Goal: Task Accomplishment & Management: Manage account settings

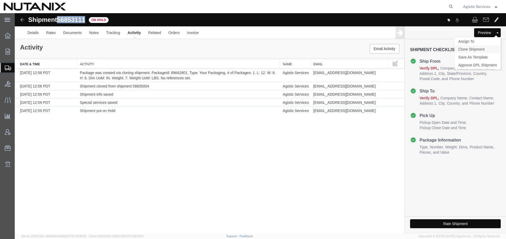
click at [477, 48] on link "Clone Shipment" at bounding box center [477, 49] width 46 height 8
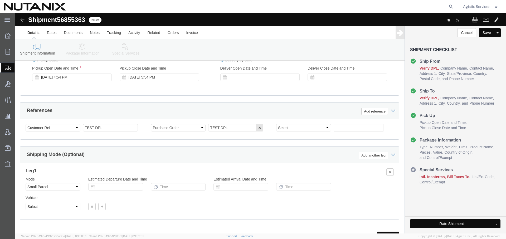
scroll to position [309, 0]
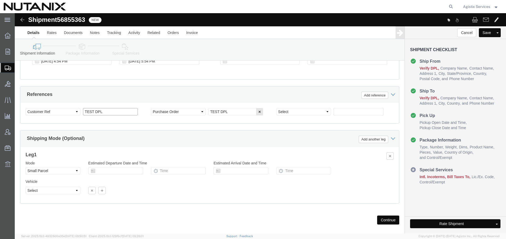
click input "TEST DPL"
type input "TEST DPL-Agistix"
click input "TEST DPL"
type input "TEST DPL-AgistixAW"
click link "Special Services"
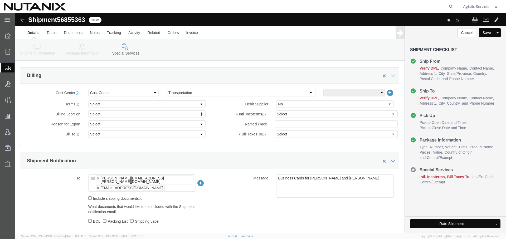
scroll to position [224, 0]
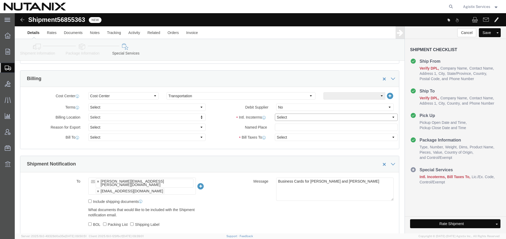
click select "Select Carriage Insurance Paid Carriage Paid To Cost and Freight Cost Insurance…"
select select "DDP"
click select "Select Carriage Insurance Paid Carriage Paid To Cost and Freight Cost Insurance…"
select select "SHIP"
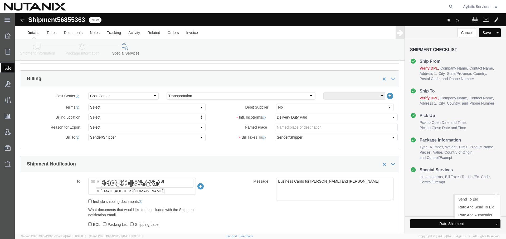
click button "Rate Shipment"
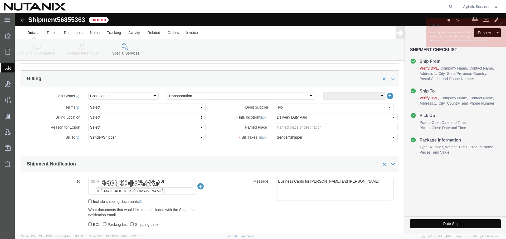
click span "56855363"
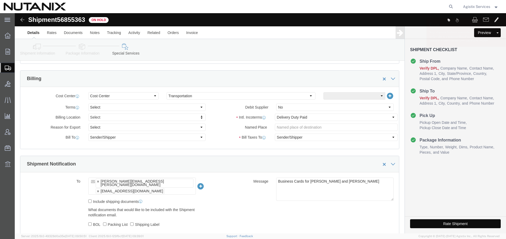
click span "56855363"
copy span "56855363"
click link "Activity"
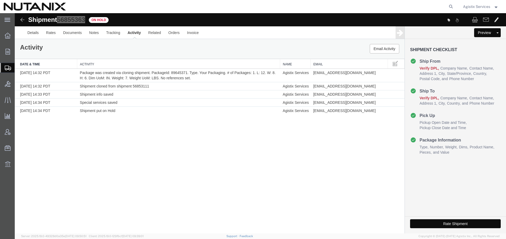
click at [4, 61] on ul "Overview Orders Order Manager Create New Order Shipments Shipment Manager Creat…" at bounding box center [7, 102] width 15 height 145
click at [8, 66] on icon at bounding box center [8, 68] width 6 height 5
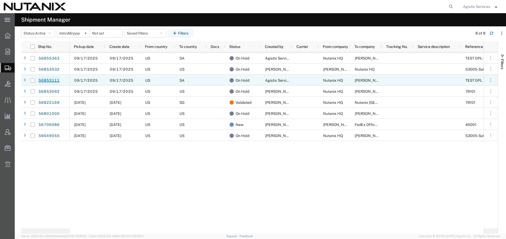
click at [48, 83] on link "56853111" at bounding box center [49, 80] width 22 height 8
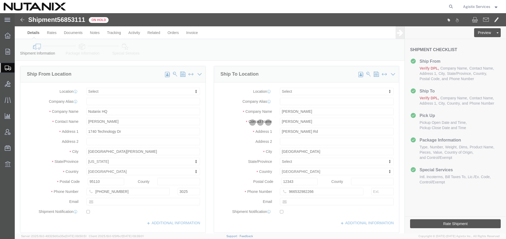
select select
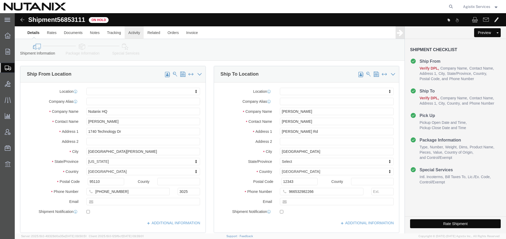
click link "Activity"
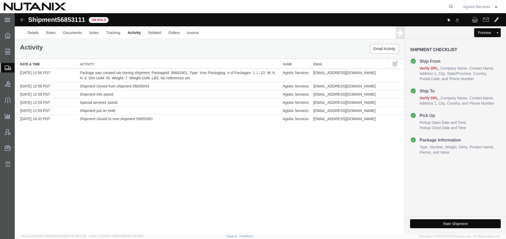
click at [22, 20] on img at bounding box center [22, 20] width 6 height 6
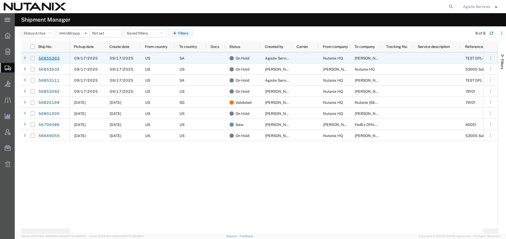
click at [54, 57] on link "56855363" at bounding box center [49, 58] width 22 height 8
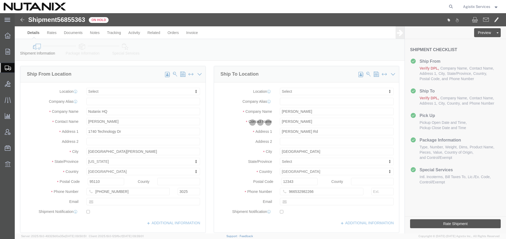
select select
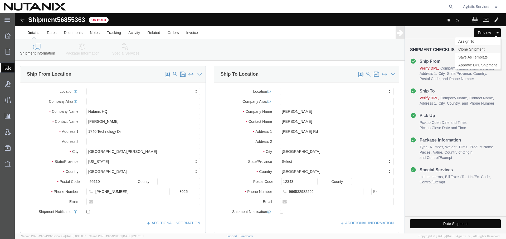
click link "Clone Shipment"
click icon
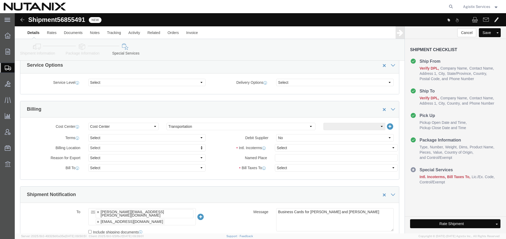
scroll to position [197, 0]
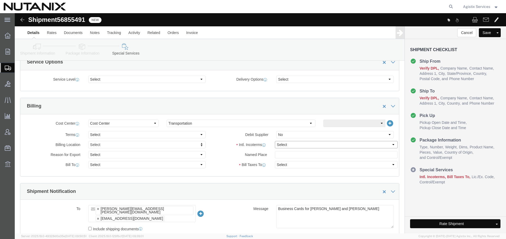
click select "Select Carriage Insurance Paid Carriage Paid To Cost and Freight Cost Insurance…"
select select "DDP"
click select "Select Carriage Insurance Paid Carriage Paid To Cost and Freight Cost Insurance…"
select select "SHIP"
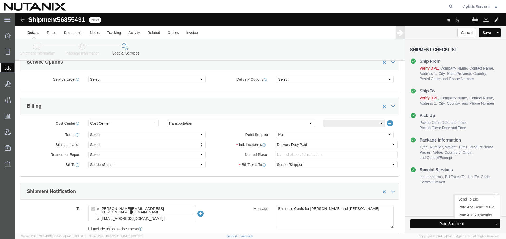
click button "Rate Shipment"
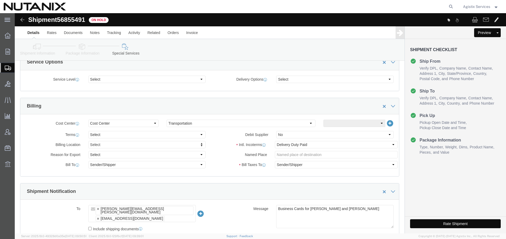
click div "Shipment 56855491 On Hold"
copy span "56855491"
click link "Activity"
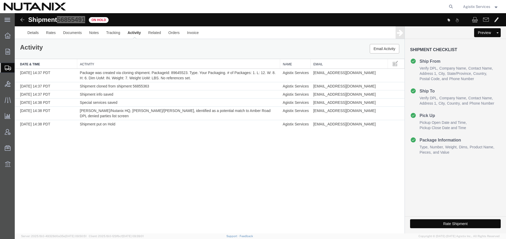
click at [6, 68] on icon at bounding box center [8, 68] width 6 height 5
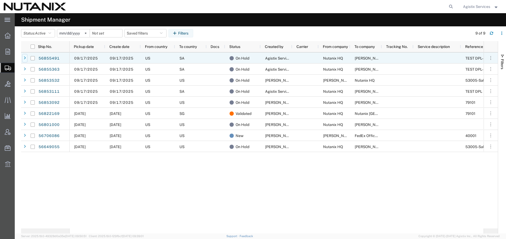
click at [24, 60] on icon at bounding box center [25, 58] width 2 height 4
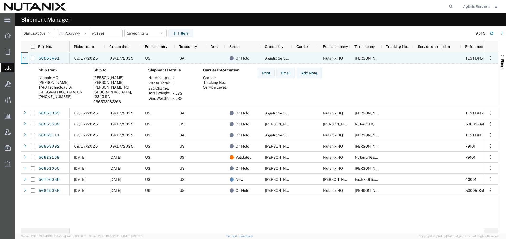
click at [24, 60] on icon at bounding box center [24, 58] width 3 height 4
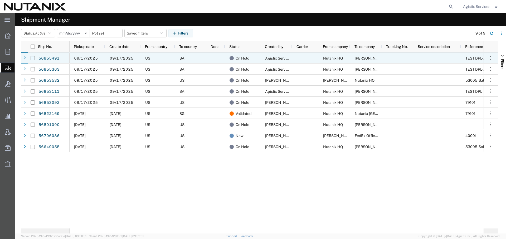
click at [34, 58] on input "Press Space to toggle row selection (unchecked)" at bounding box center [33, 58] width 4 height 4
checkbox input "true"
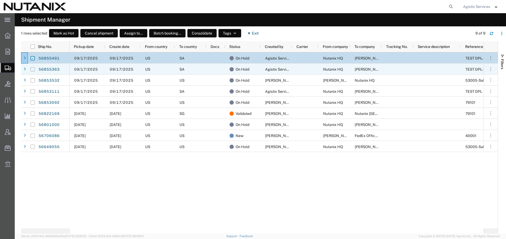
click at [33, 68] on input "Press Space to toggle row selection (unchecked)" at bounding box center [33, 69] width 4 height 4
checkbox input "true"
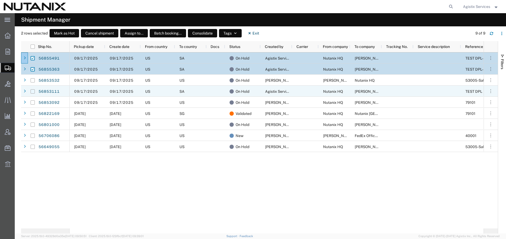
click at [33, 90] on input "Press Space to toggle row selection (unchecked)" at bounding box center [33, 91] width 4 height 4
checkbox input "true"
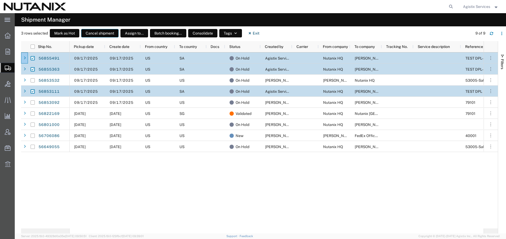
click at [98, 33] on button "Cancel shipment" at bounding box center [99, 33] width 37 height 8
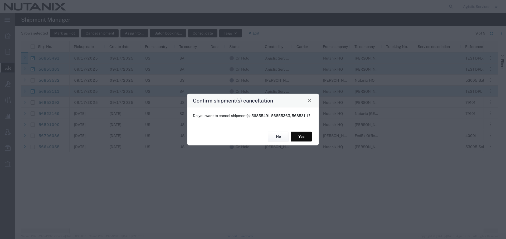
click at [300, 138] on button "Yes" at bounding box center [300, 137] width 21 height 10
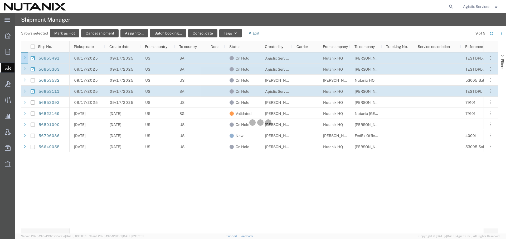
checkbox input "false"
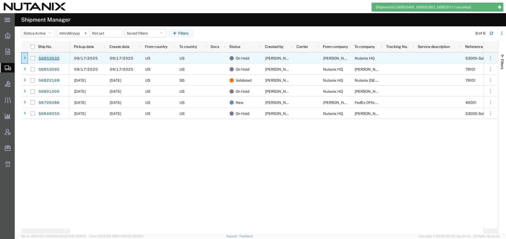
click at [53, 56] on link "56853532" at bounding box center [49, 58] width 22 height 8
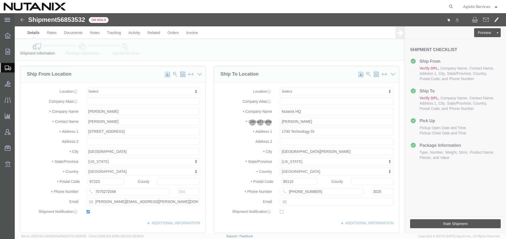
select select
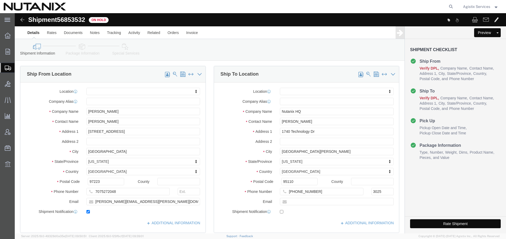
click button
click div "Shipment Information Package Information Special Services Loading Routing"
click at [5, 65] on svg-icon at bounding box center [8, 67] width 6 height 5
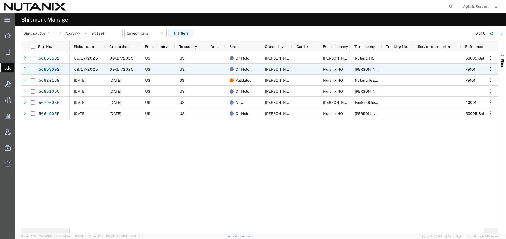
click at [51, 68] on link "56853092" at bounding box center [49, 69] width 22 height 8
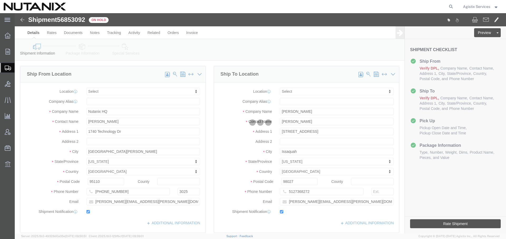
click at [132, 32] on div at bounding box center [260, 123] width 491 height 220
select select
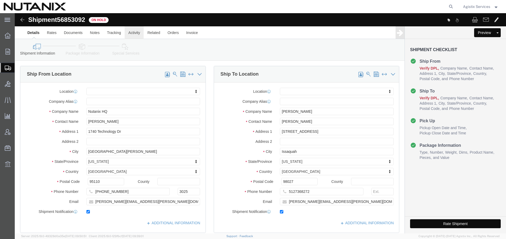
click link "Activity"
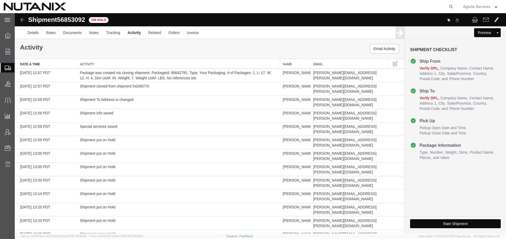
click at [437, 225] on button "Rate Shipment" at bounding box center [455, 223] width 91 height 9
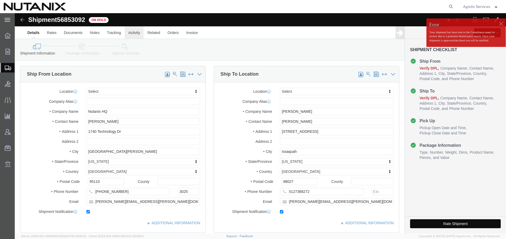
click link "Activity"
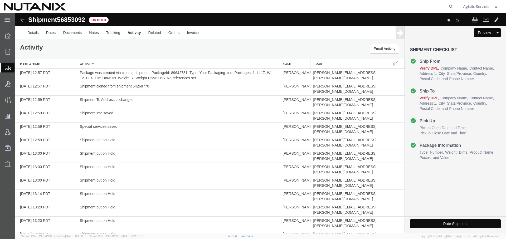
scroll to position [55, 0]
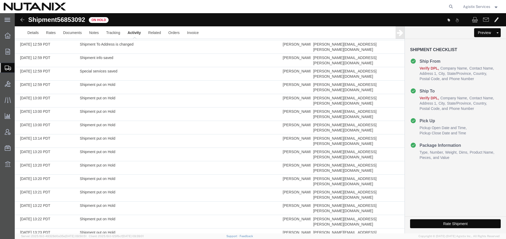
click at [7, 68] on icon at bounding box center [8, 68] width 6 height 5
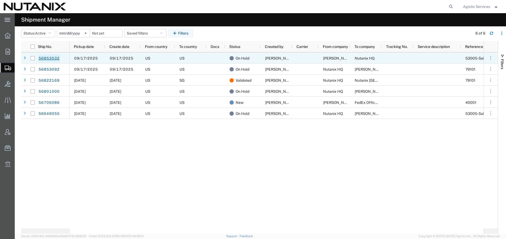
click at [53, 58] on link "56853532" at bounding box center [49, 58] width 22 height 8
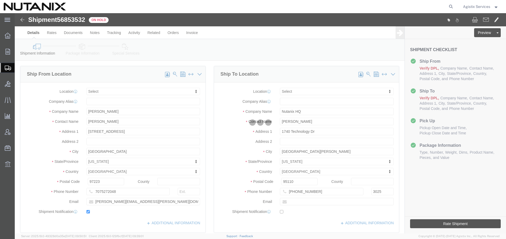
select select
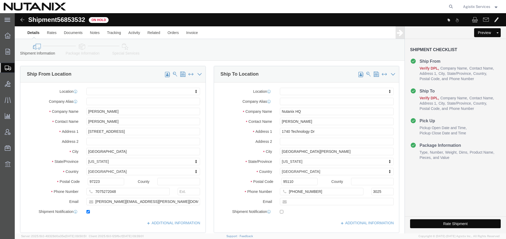
click button "Rate Shipment"
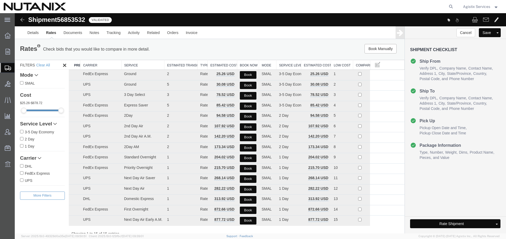
click at [8, 66] on icon at bounding box center [8, 68] width 6 height 5
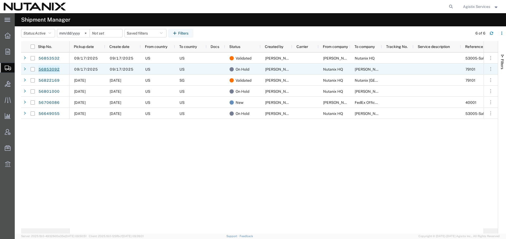
click at [41, 70] on link "56853092" at bounding box center [49, 69] width 22 height 8
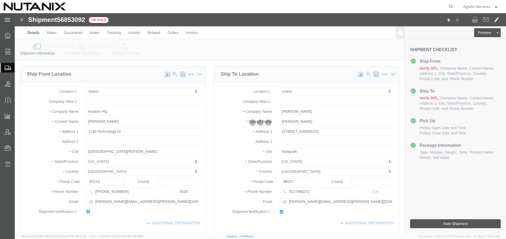
select select
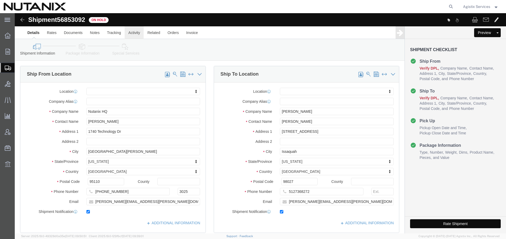
click link "Activity"
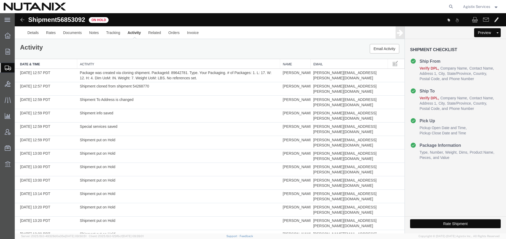
scroll to position [55, 0]
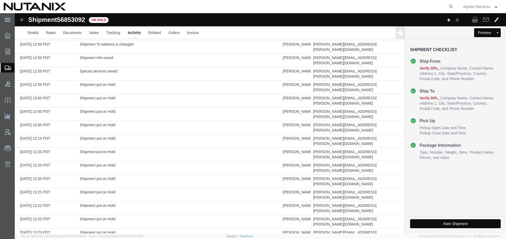
click at [444, 224] on button "Rate Shipment" at bounding box center [455, 223] width 91 height 9
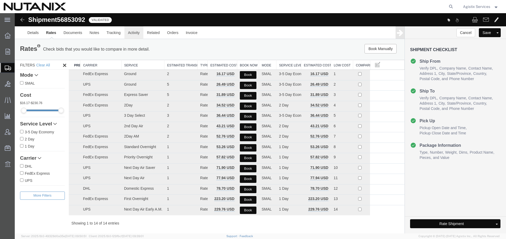
click at [133, 31] on link "Activity" at bounding box center [133, 32] width 19 height 13
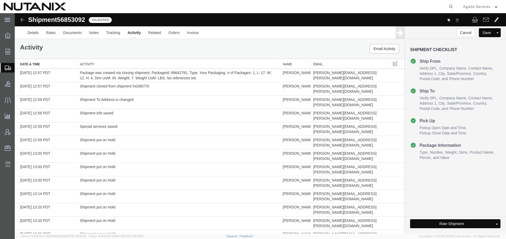
scroll to position [79, 0]
